Goal: Information Seeking & Learning: Learn about a topic

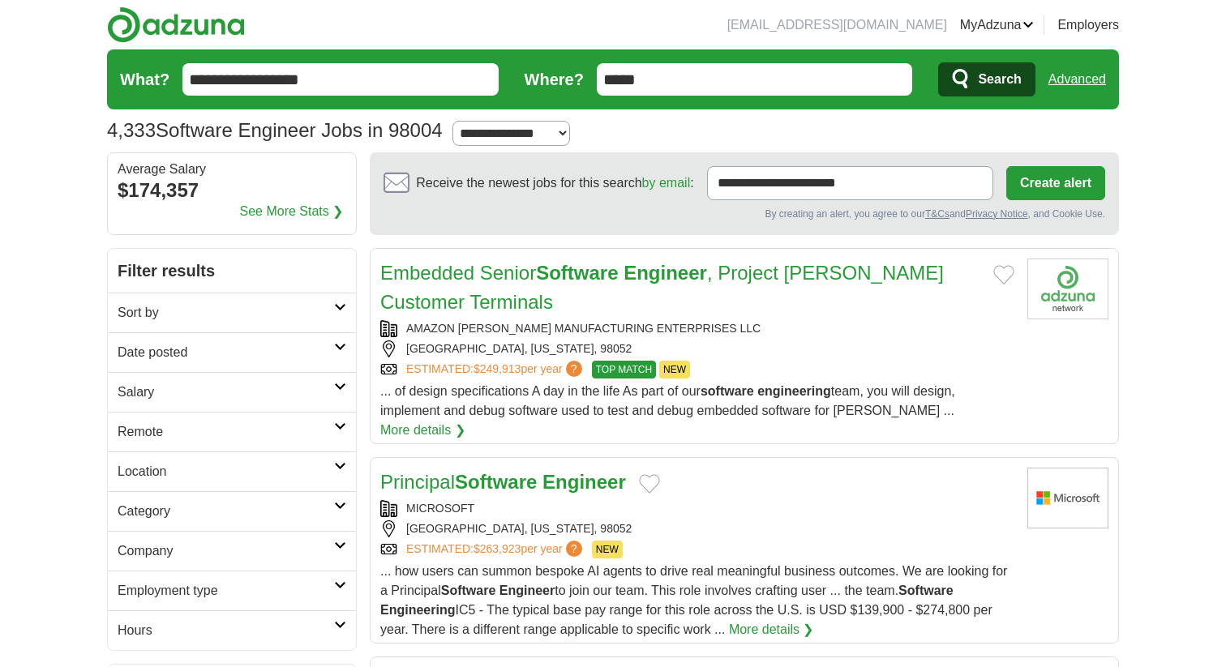
click at [638, 76] on input "*****" at bounding box center [755, 79] width 316 height 32
type input "*"
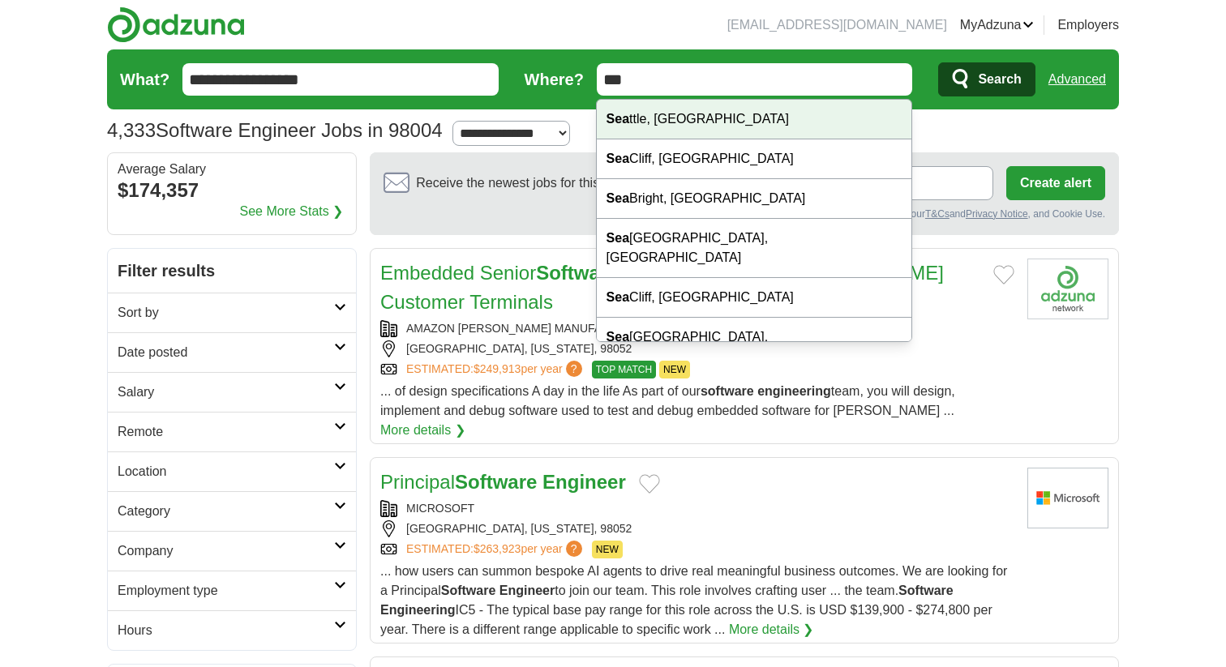
click at [693, 127] on div "Sea ttle, WA" at bounding box center [754, 120] width 315 height 40
type input "**********"
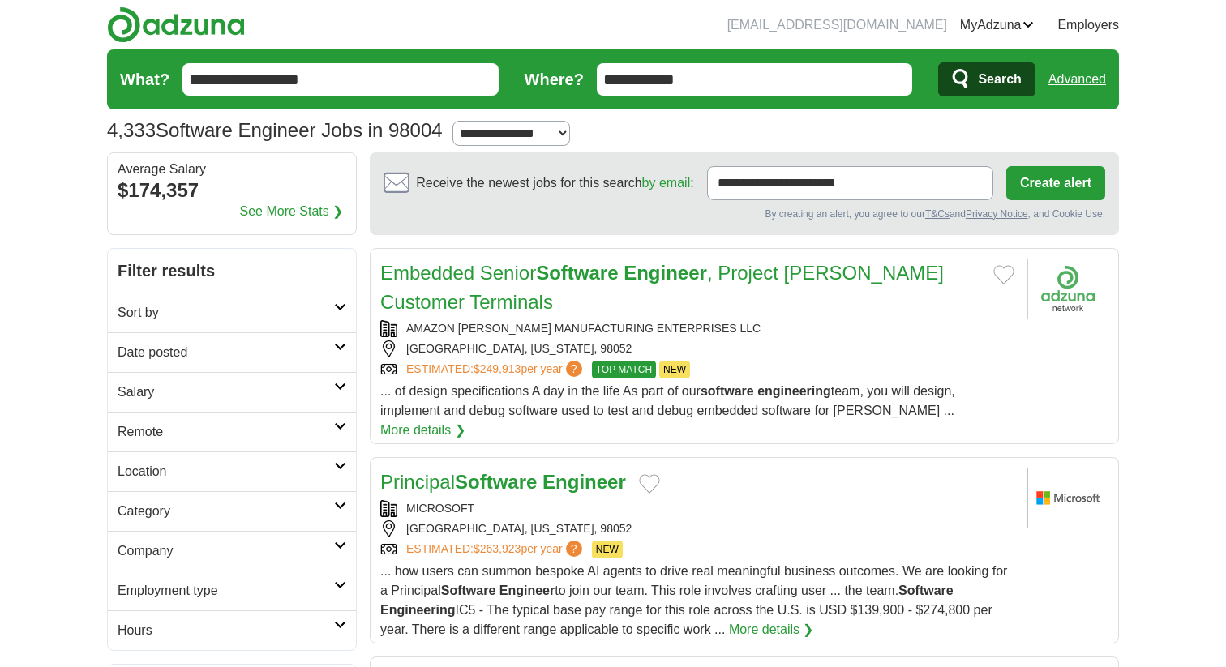
click at [1002, 79] on span "Search" at bounding box center [999, 79] width 43 height 32
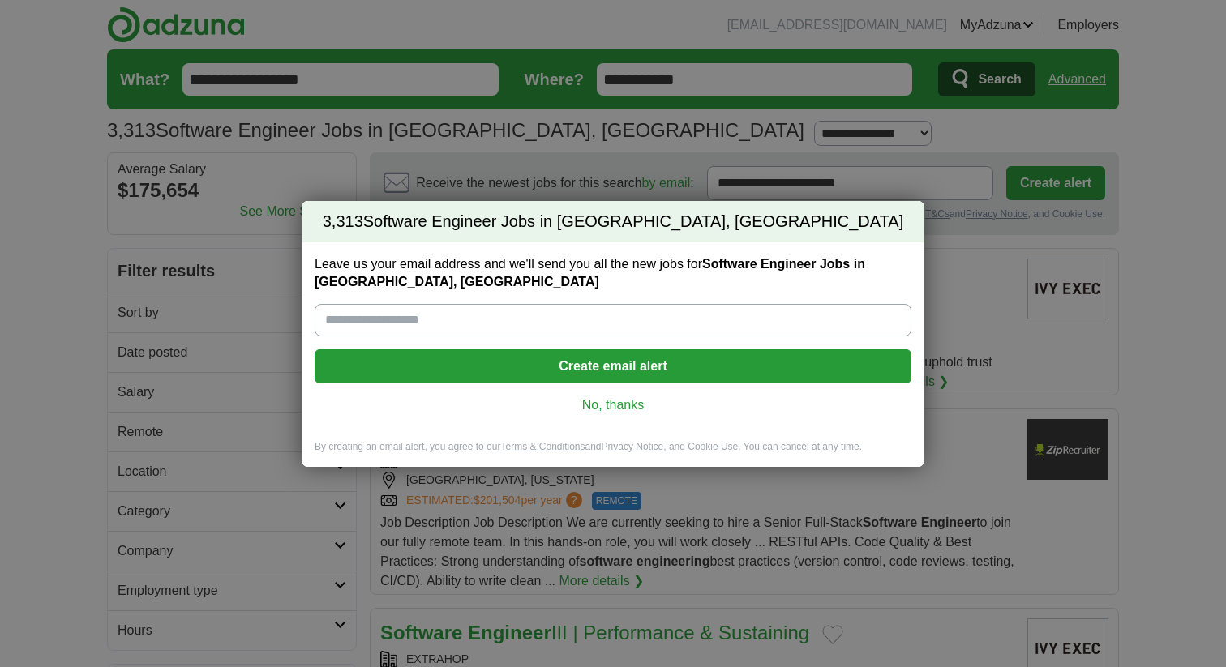
click at [616, 408] on link "No, thanks" at bounding box center [613, 406] width 571 height 18
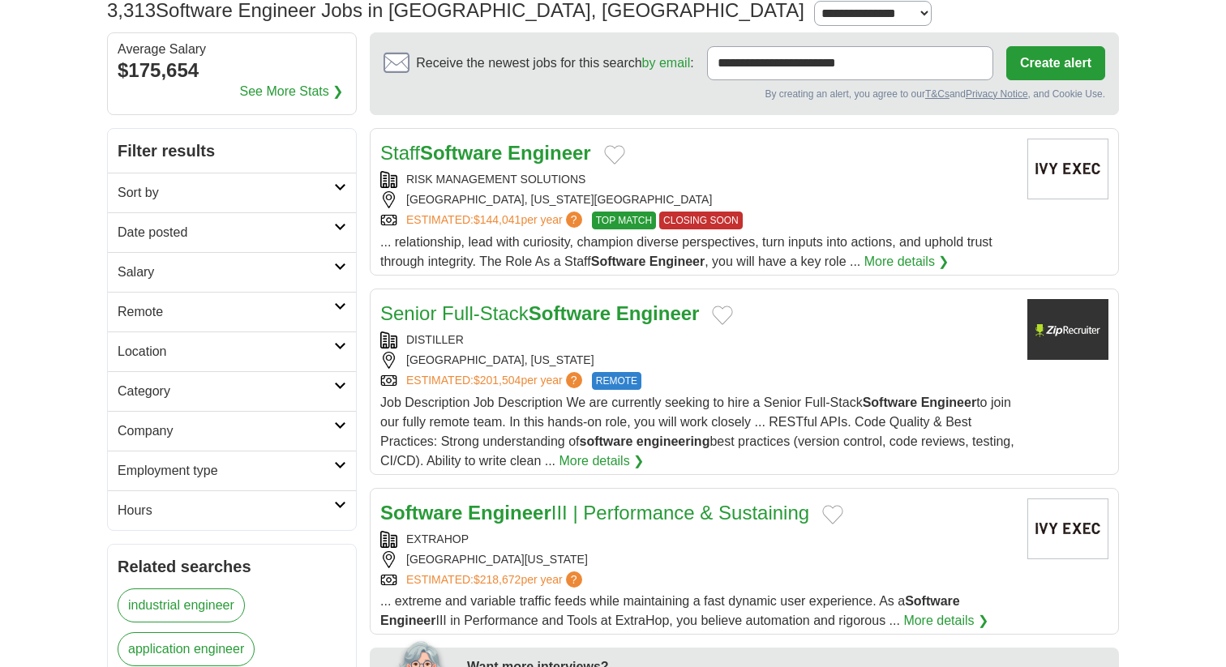
scroll to position [122, 0]
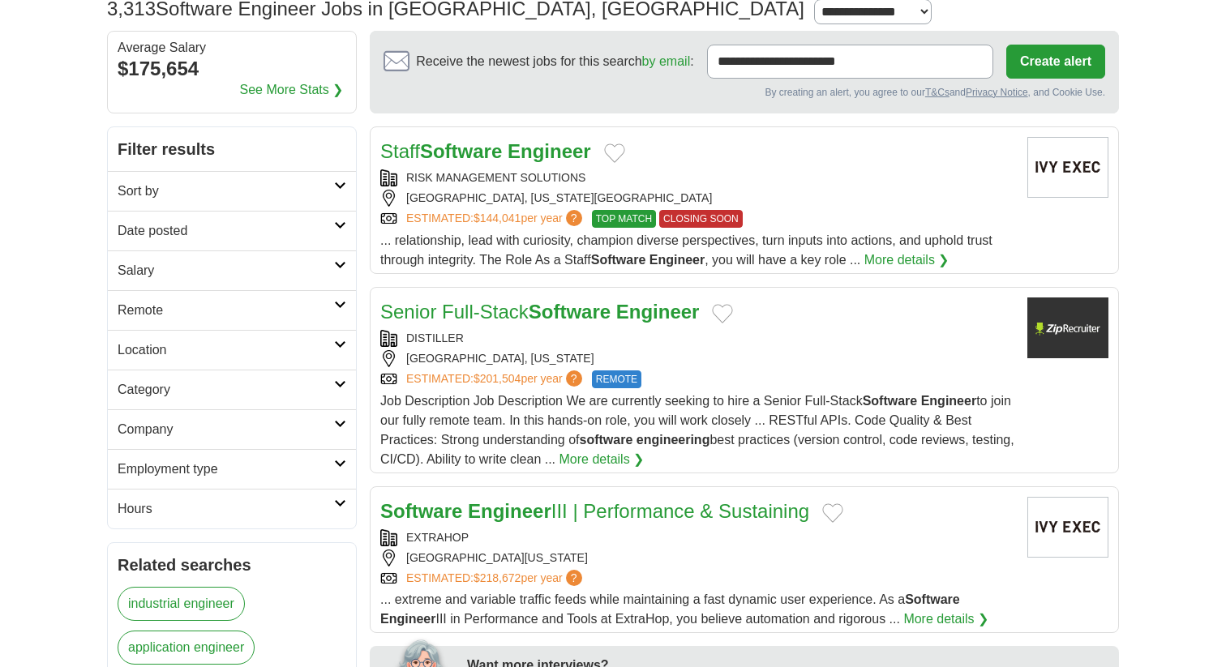
click at [902, 260] on link "More details ❯" at bounding box center [906, 260] width 85 height 19
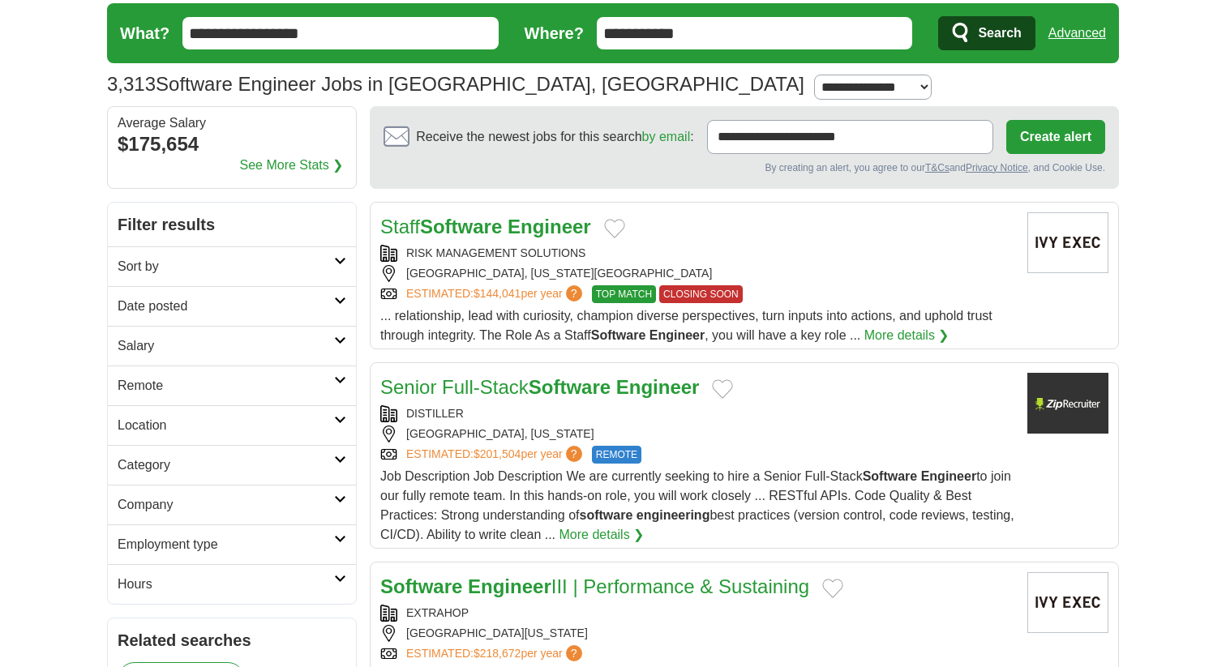
scroll to position [142, 0]
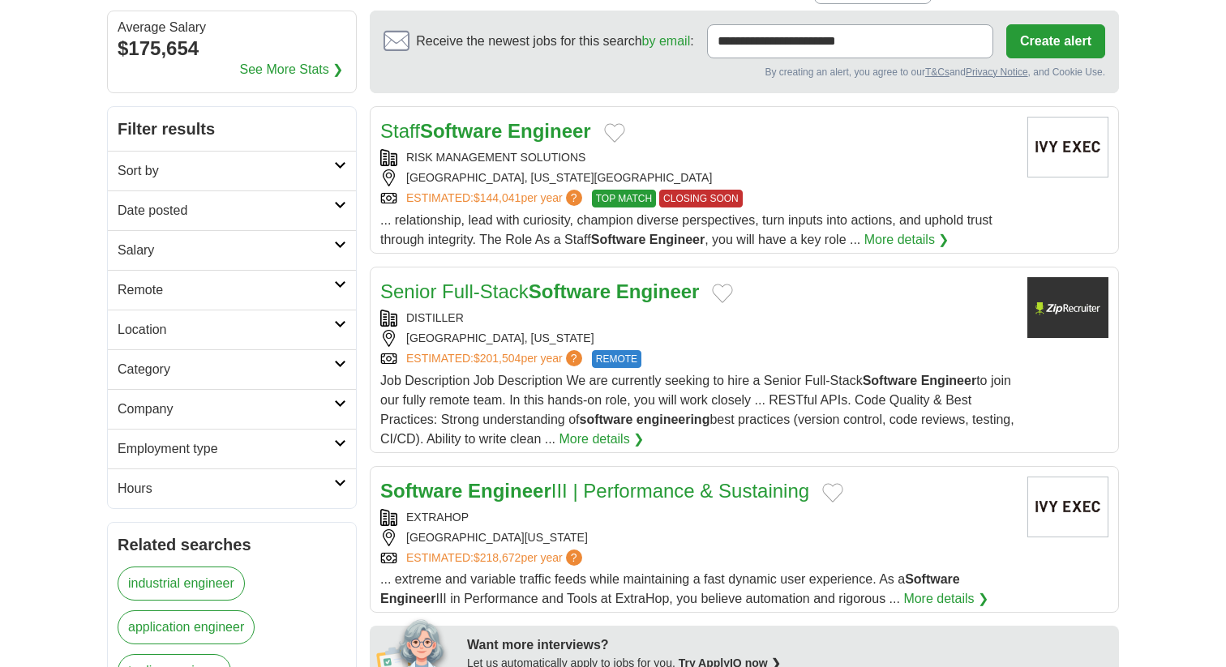
click at [260, 451] on h2 "Employment type" at bounding box center [226, 449] width 217 height 19
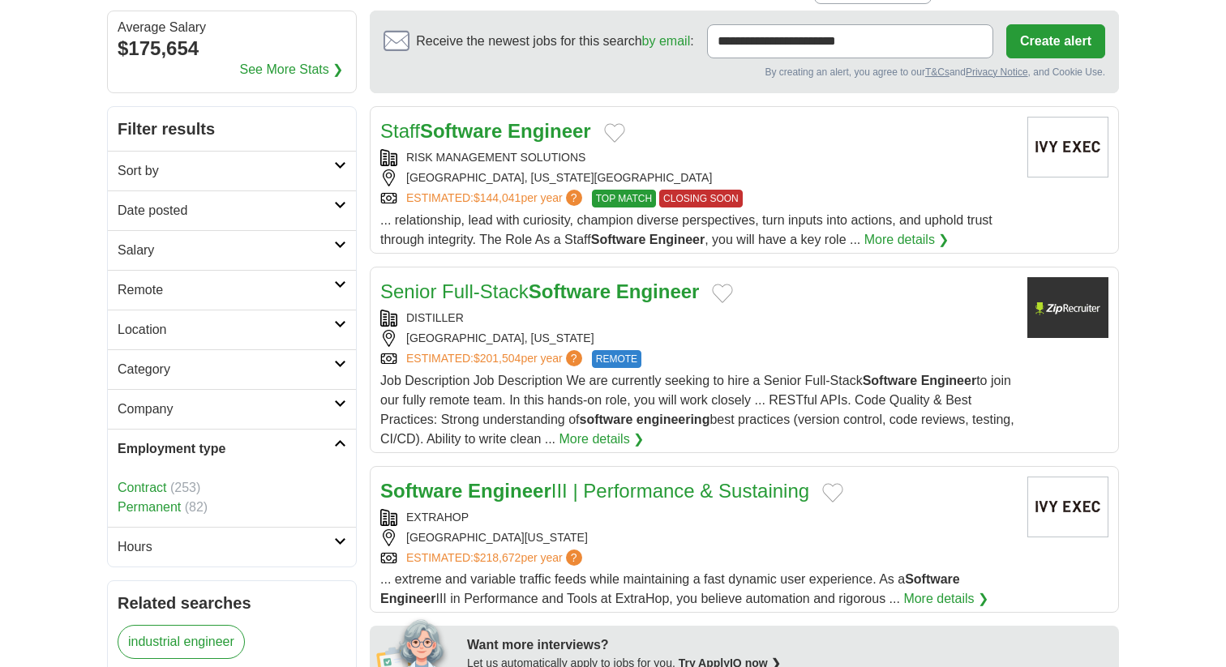
click at [260, 451] on h2 "Employment type" at bounding box center [226, 449] width 217 height 19
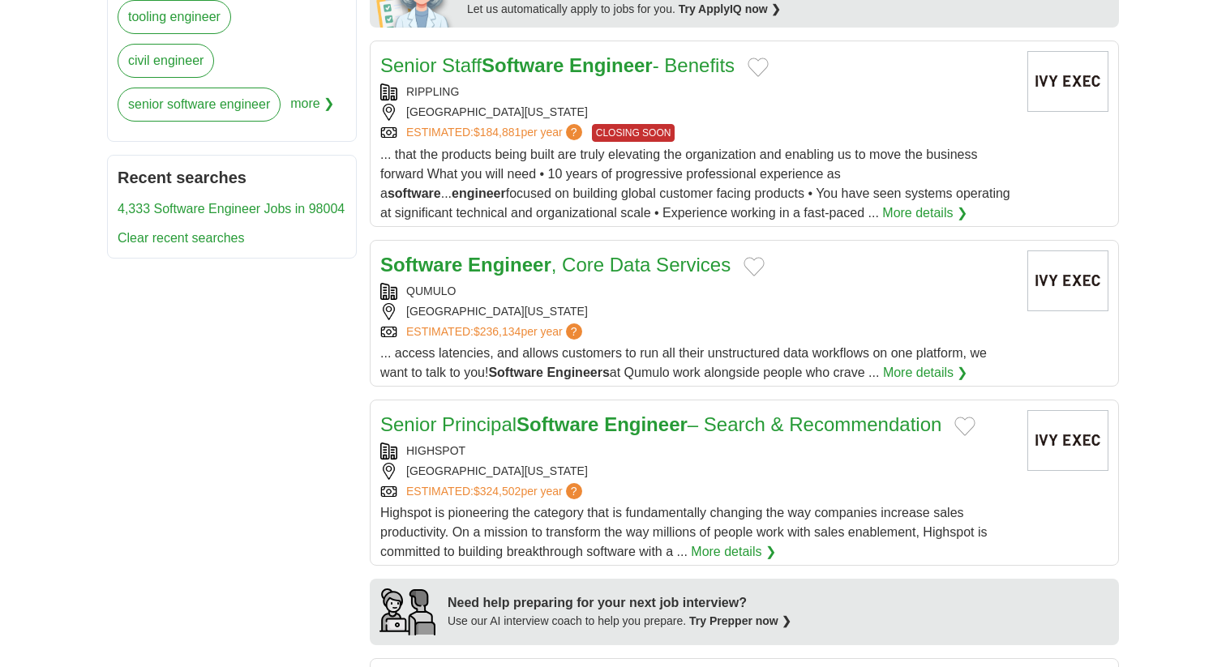
scroll to position [800, 0]
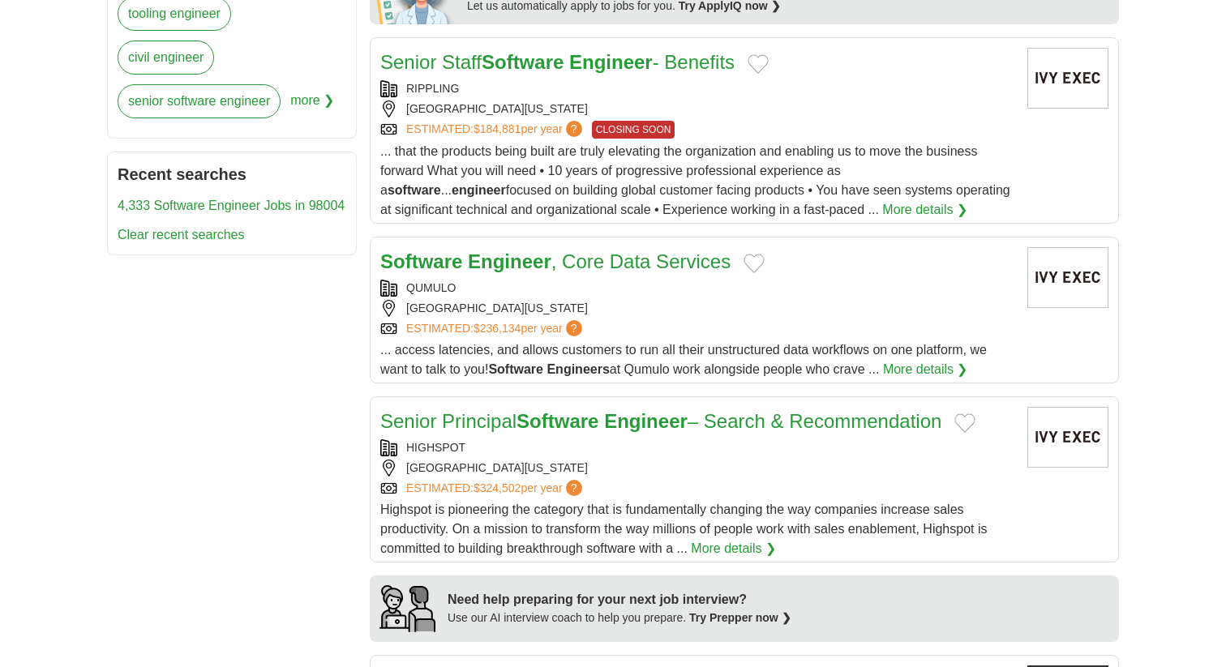
click at [434, 270] on strong "Software" at bounding box center [421, 262] width 82 height 22
click at [480, 252] on strong "Engineer" at bounding box center [510, 262] width 84 height 22
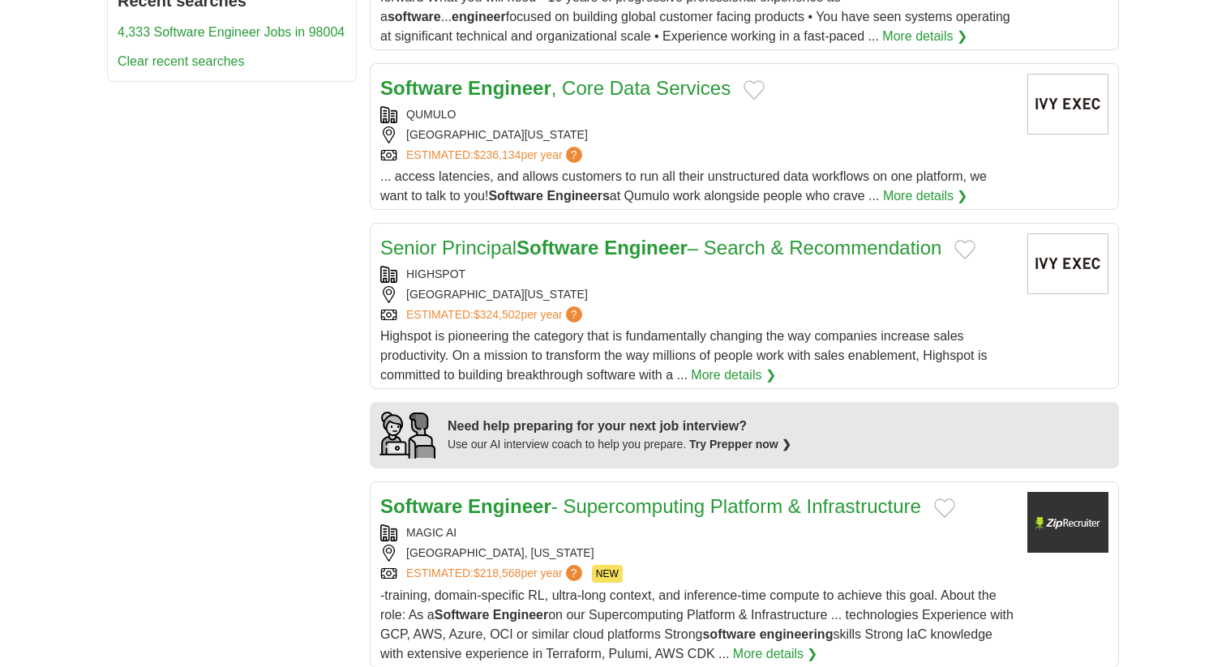
scroll to position [1242, 0]
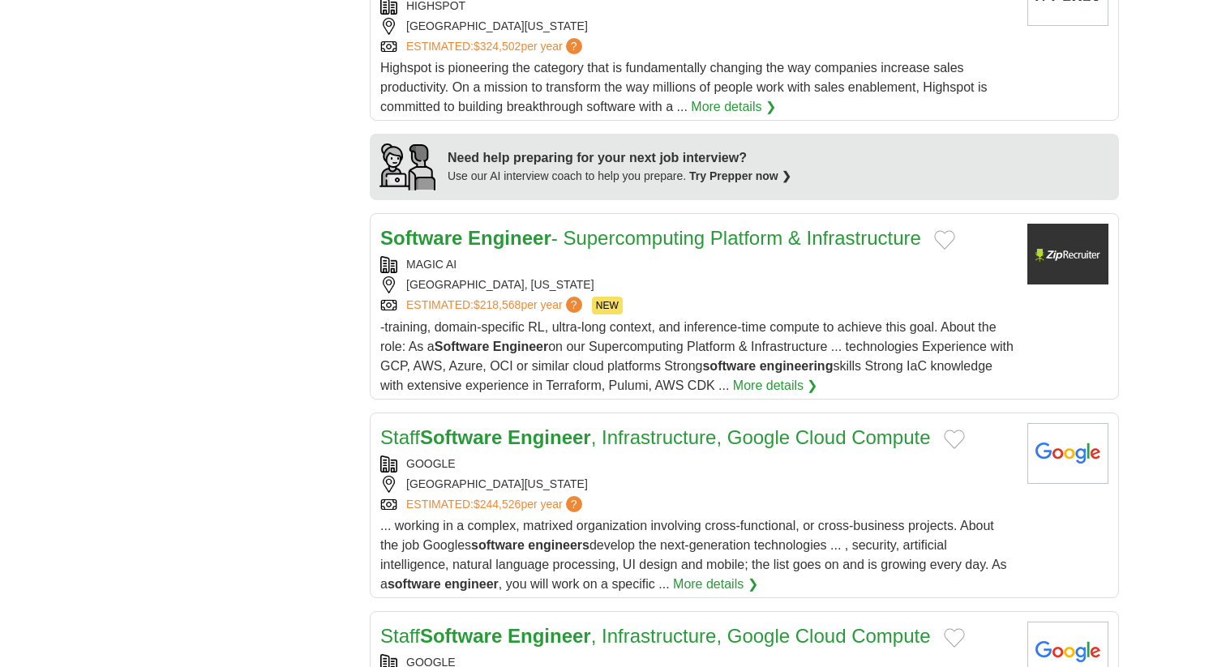
click at [567, 246] on link "Software Engineer - Supercomputing Platform & Infrastructure" at bounding box center [650, 238] width 541 height 22
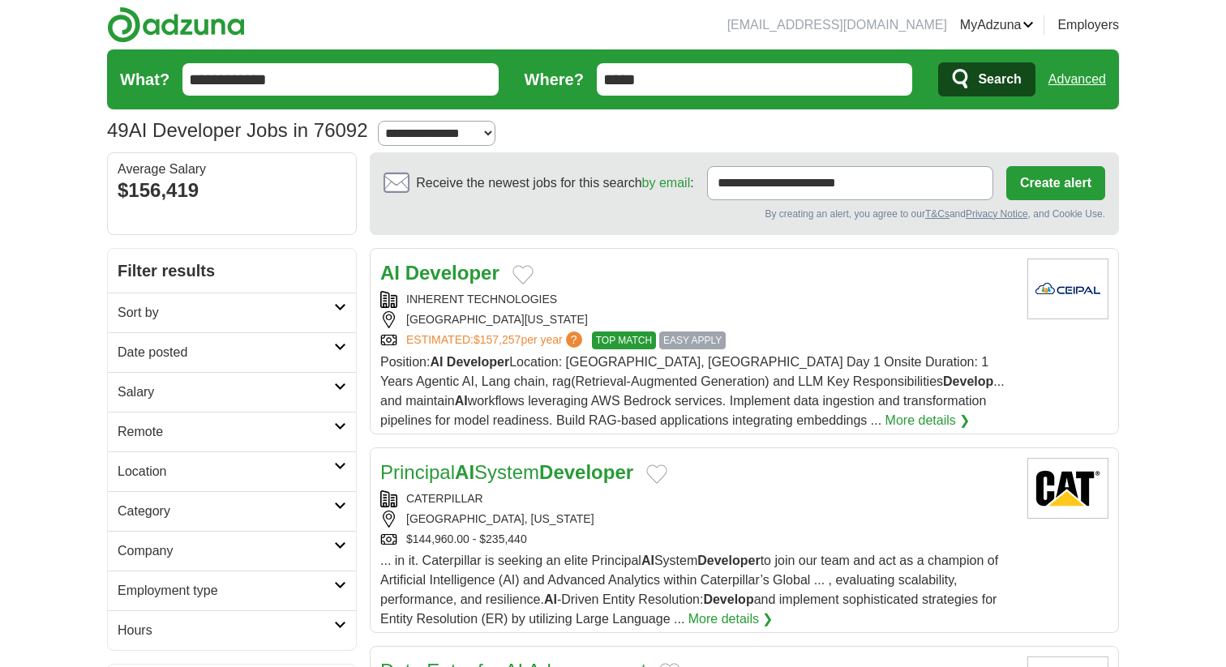
click at [450, 268] on strong "Developer" at bounding box center [452, 273] width 94 height 22
